Goal: Information Seeking & Learning: Learn about a topic

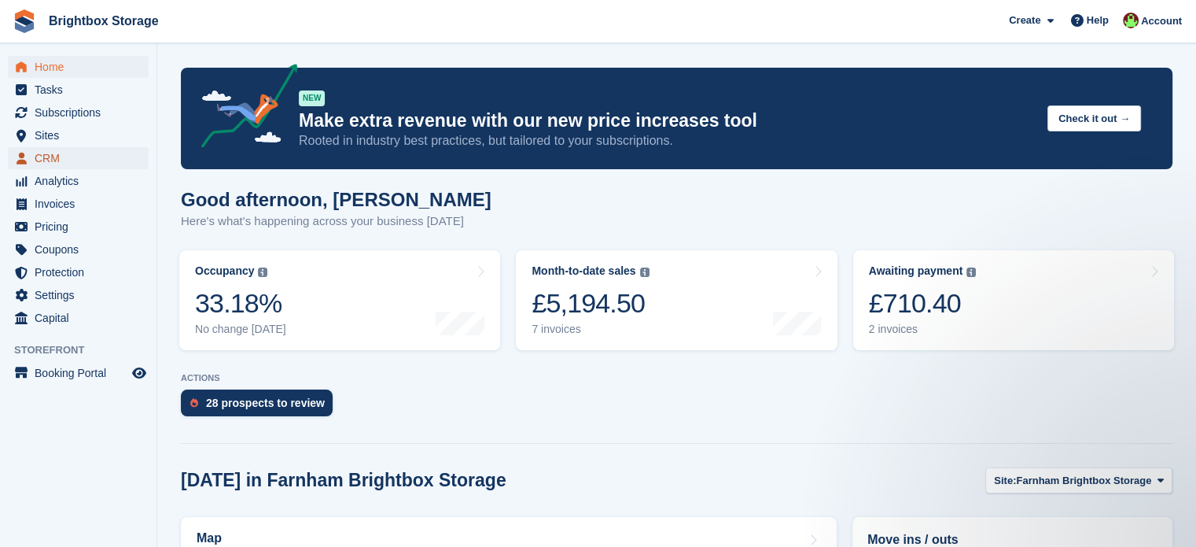
click at [50, 156] on span "CRM" at bounding box center [82, 158] width 94 height 22
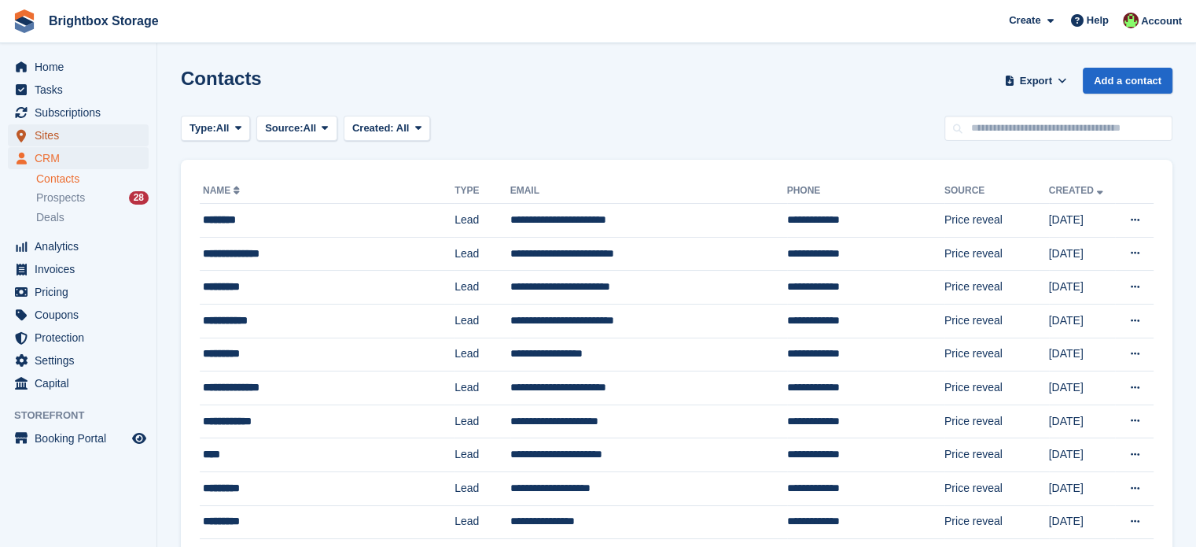
drag, startPoint x: 0, startPoint y: 0, endPoint x: 44, endPoint y: 138, distance: 145.2
click at [44, 138] on span "Sites" at bounding box center [82, 135] width 94 height 22
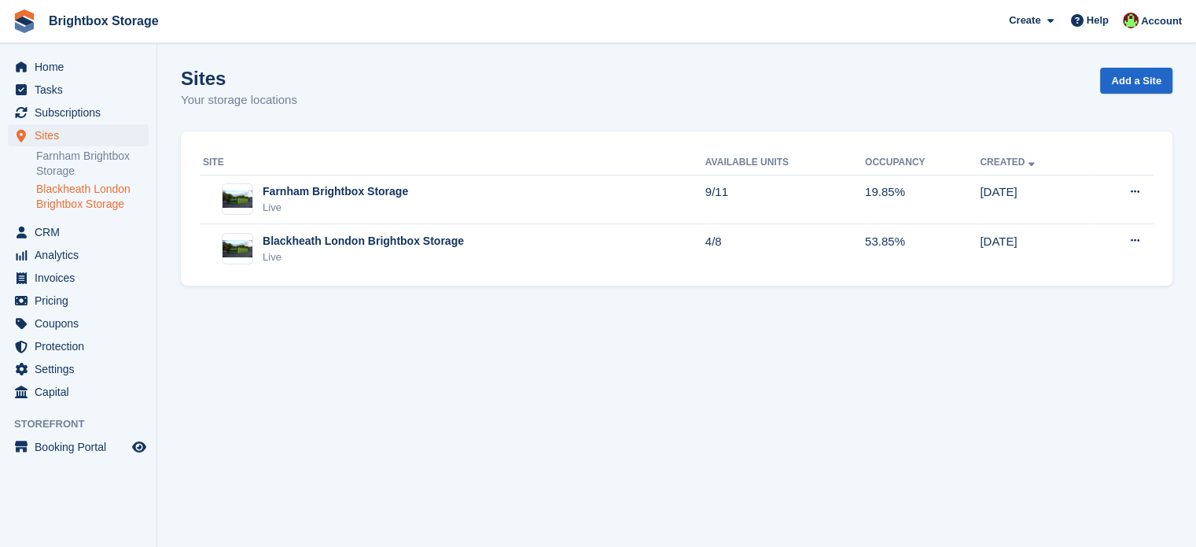
click at [85, 198] on link "Blackheath London Brightbox Storage" at bounding box center [92, 197] width 112 height 30
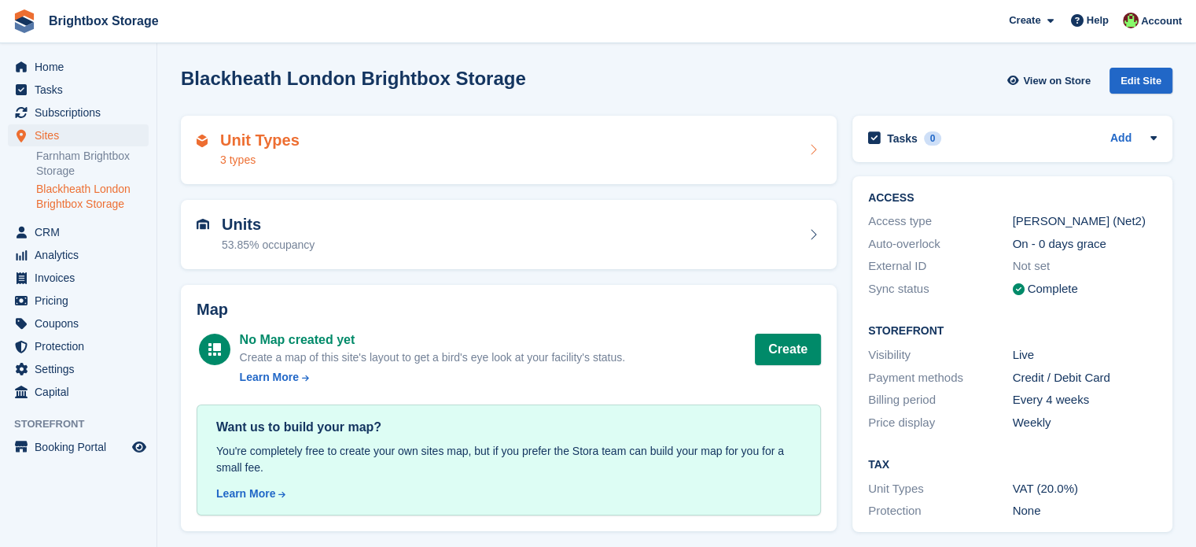
click at [414, 150] on div "Unit Types 3 types" at bounding box center [509, 150] width 624 height 38
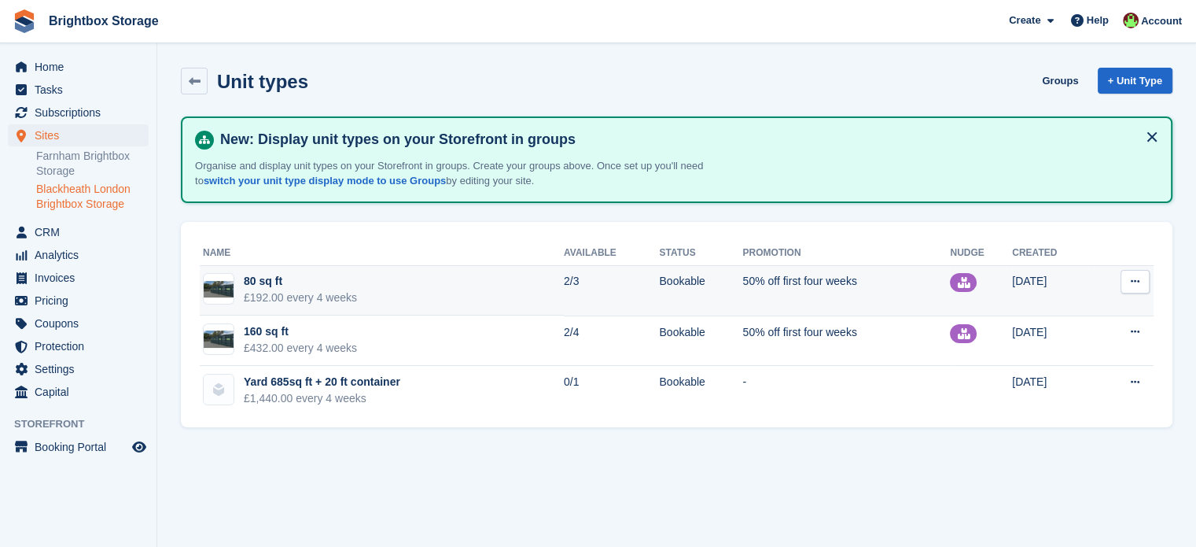
drag, startPoint x: 496, startPoint y: 279, endPoint x: 528, endPoint y: 298, distance: 36.7
click at [496, 280] on td "80 sq ft £192.00 every 4 weeks" at bounding box center [382, 291] width 364 height 50
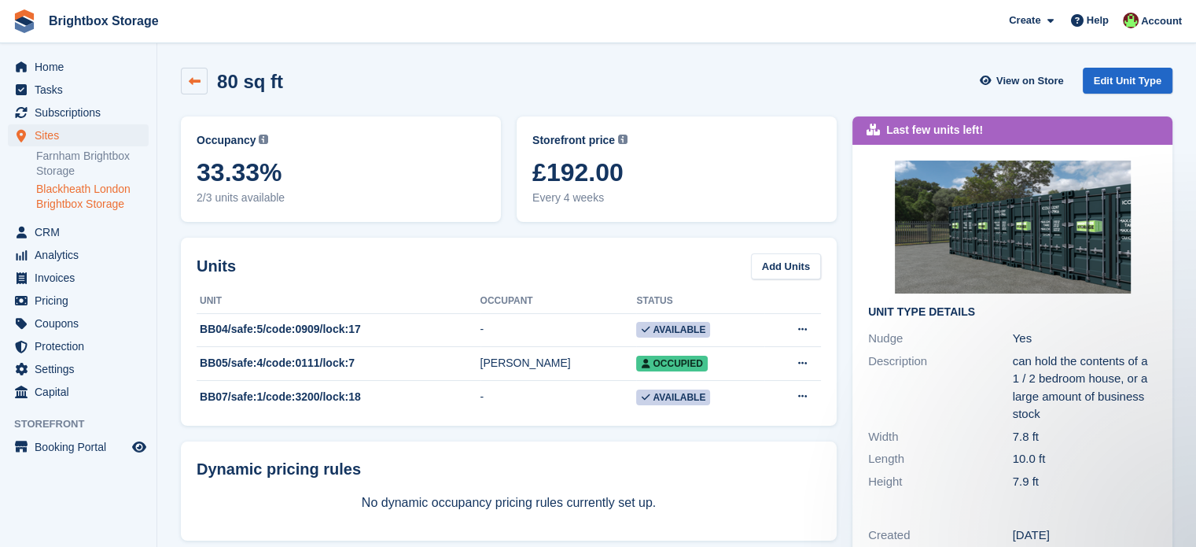
click at [186, 83] on link at bounding box center [194, 81] width 27 height 27
